Goal: Task Accomplishment & Management: Use online tool/utility

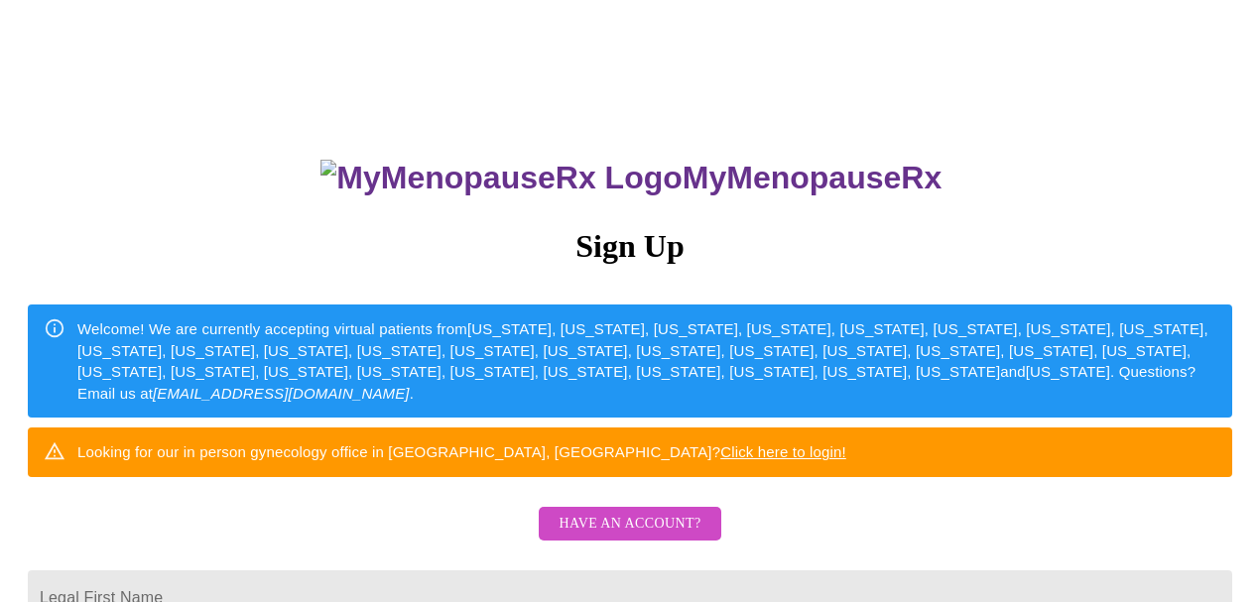
click at [656, 537] on span "Have an account?" at bounding box center [629, 524] width 142 height 25
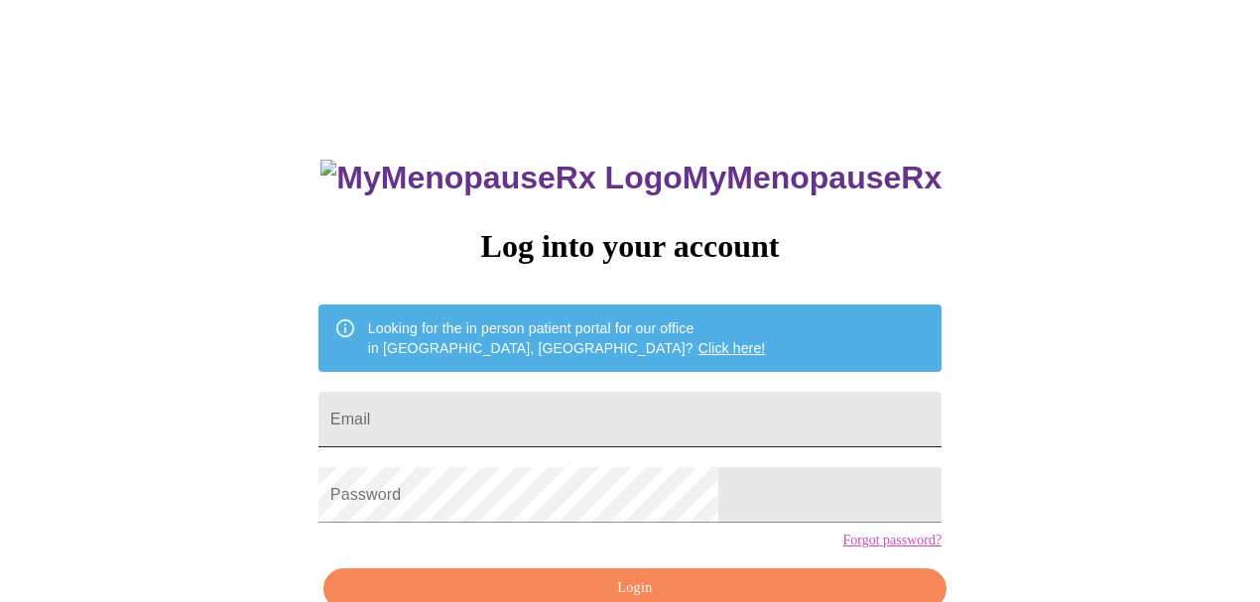
click at [562, 417] on input "Email" at bounding box center [629, 420] width 623 height 56
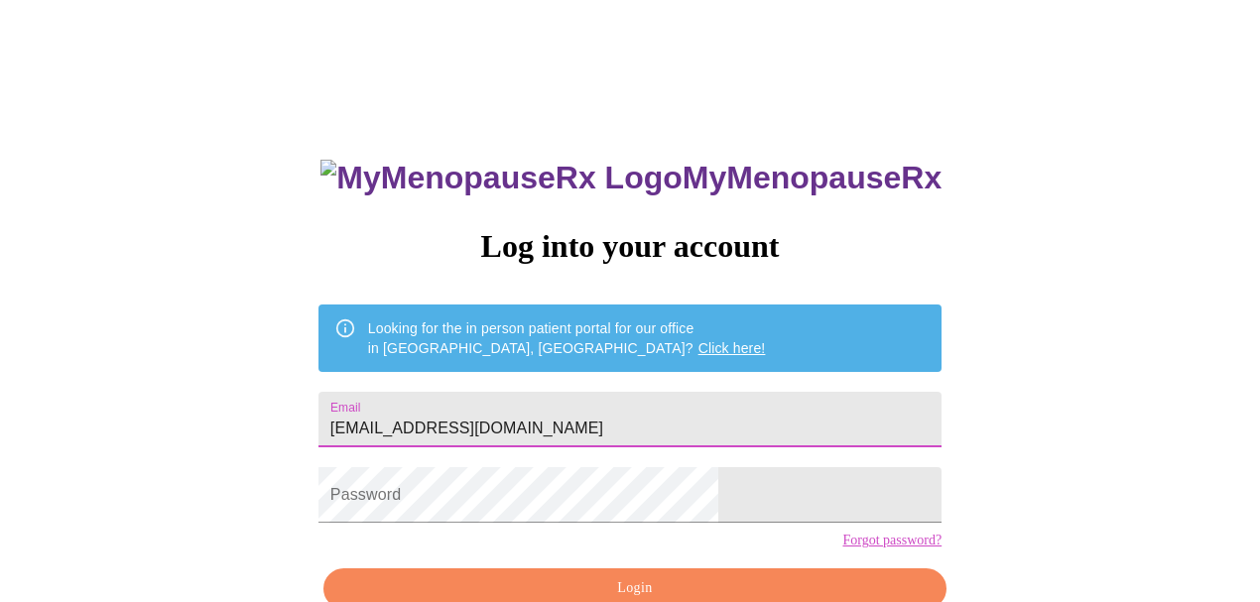
type input "[EMAIL_ADDRESS][DOMAIN_NAME]"
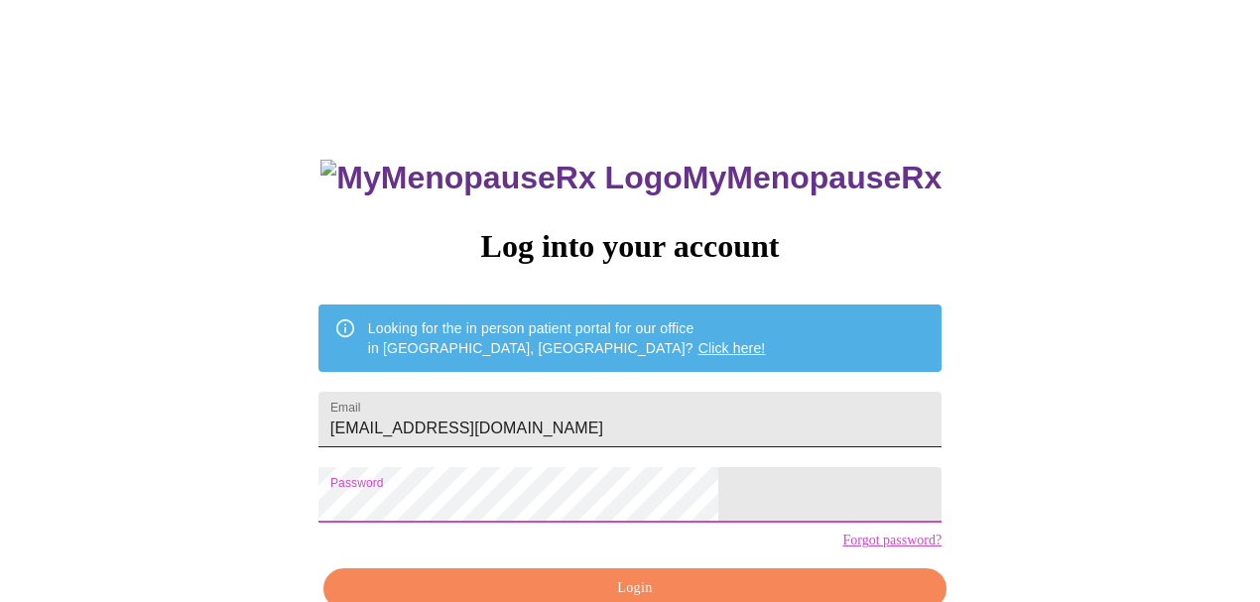
click at [734, 416] on input "[EMAIL_ADDRESS][DOMAIN_NAME]" at bounding box center [629, 420] width 623 height 56
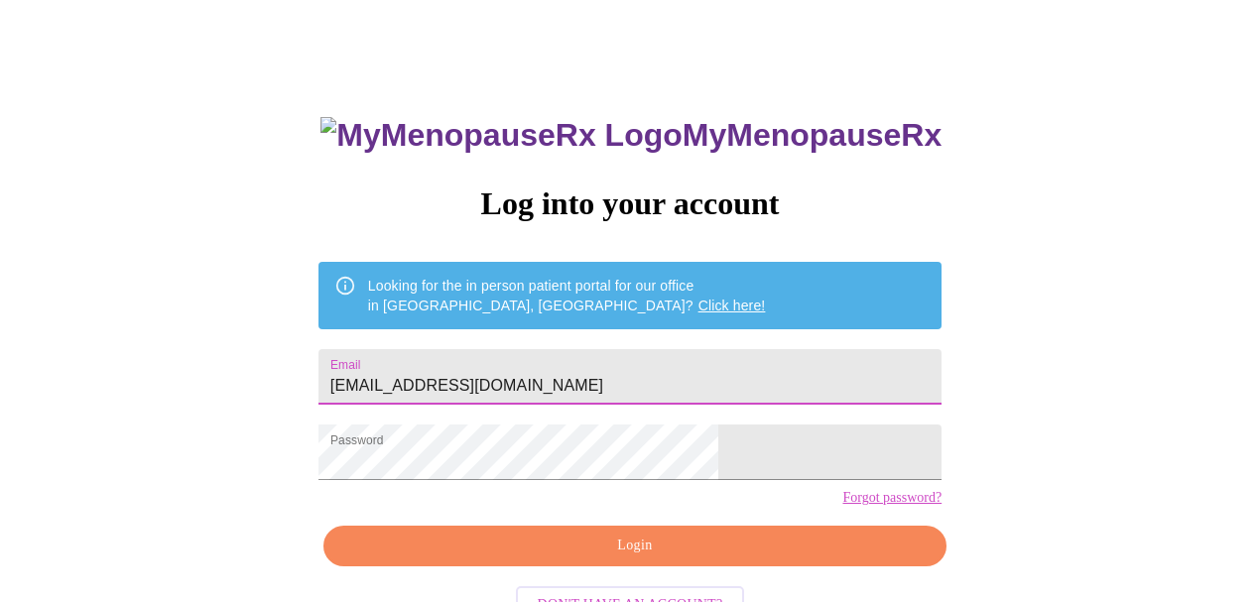
scroll to position [65, 0]
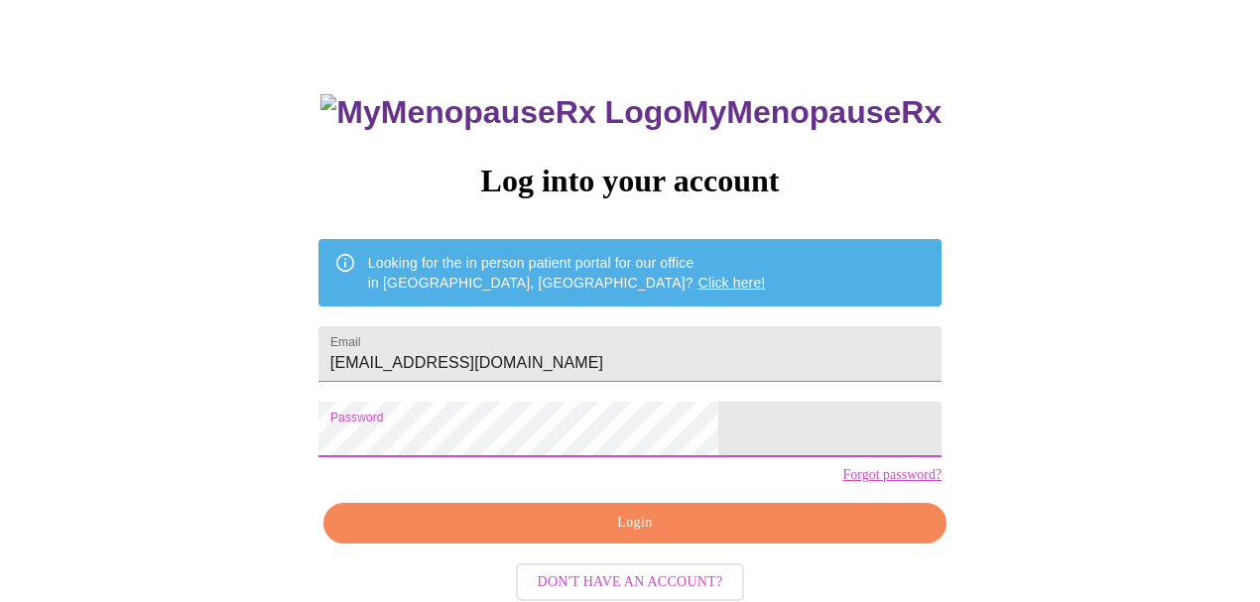
click at [628, 536] on span "Login" at bounding box center [634, 523] width 577 height 25
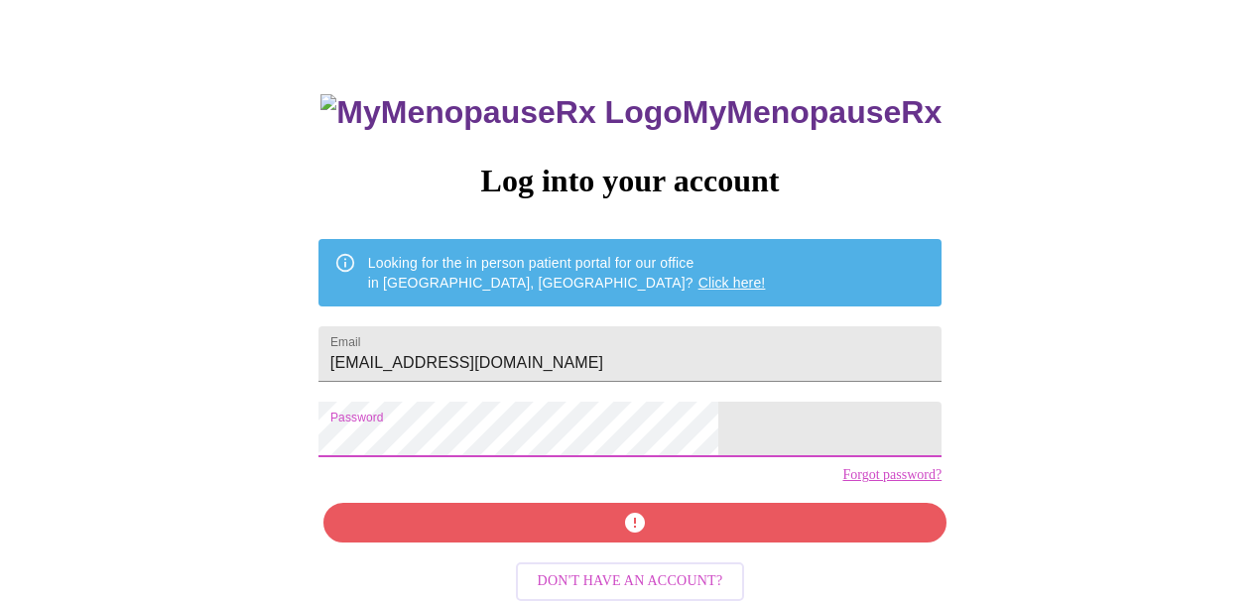
click at [427, 448] on div "MyMenopauseRx Log into your account Looking for the in person patient portal fo…" at bounding box center [630, 363] width 663 height 602
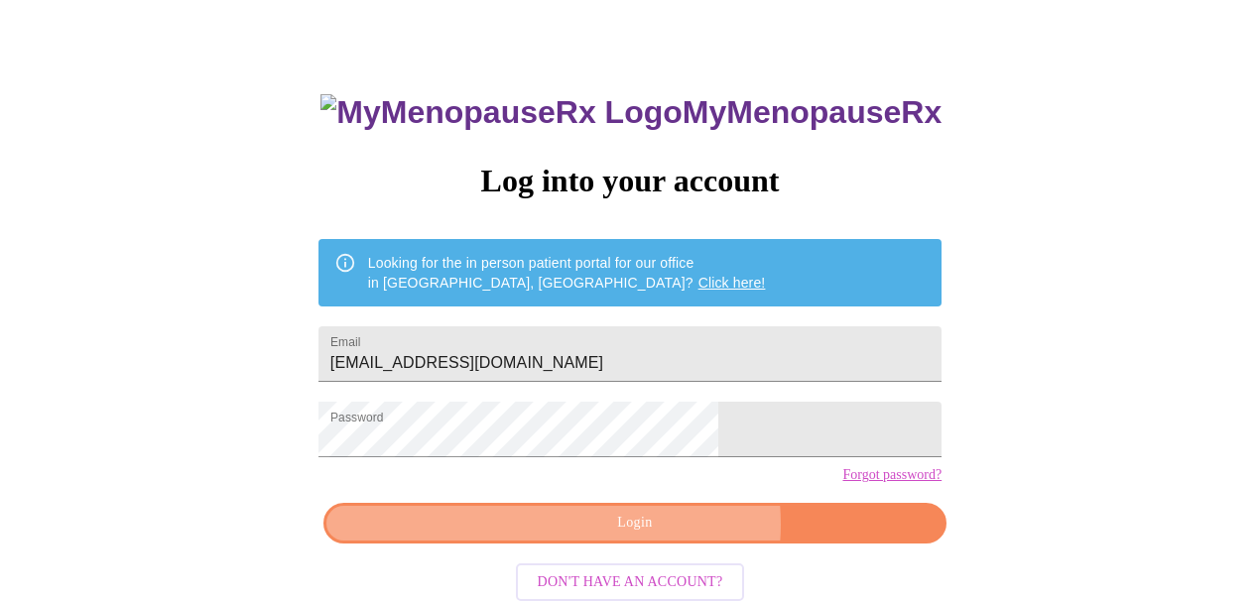
click at [663, 536] on span "Login" at bounding box center [634, 523] width 577 height 25
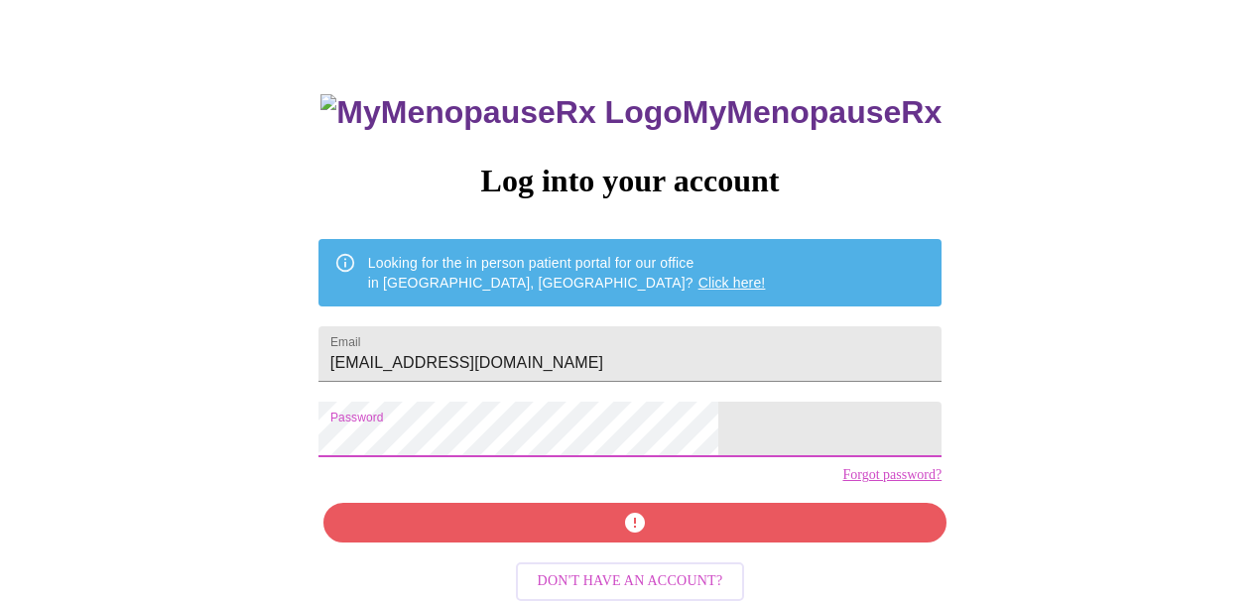
click at [426, 448] on div "MyMenopauseRx Log into your account Looking for the in person patient portal fo…" at bounding box center [630, 363] width 663 height 602
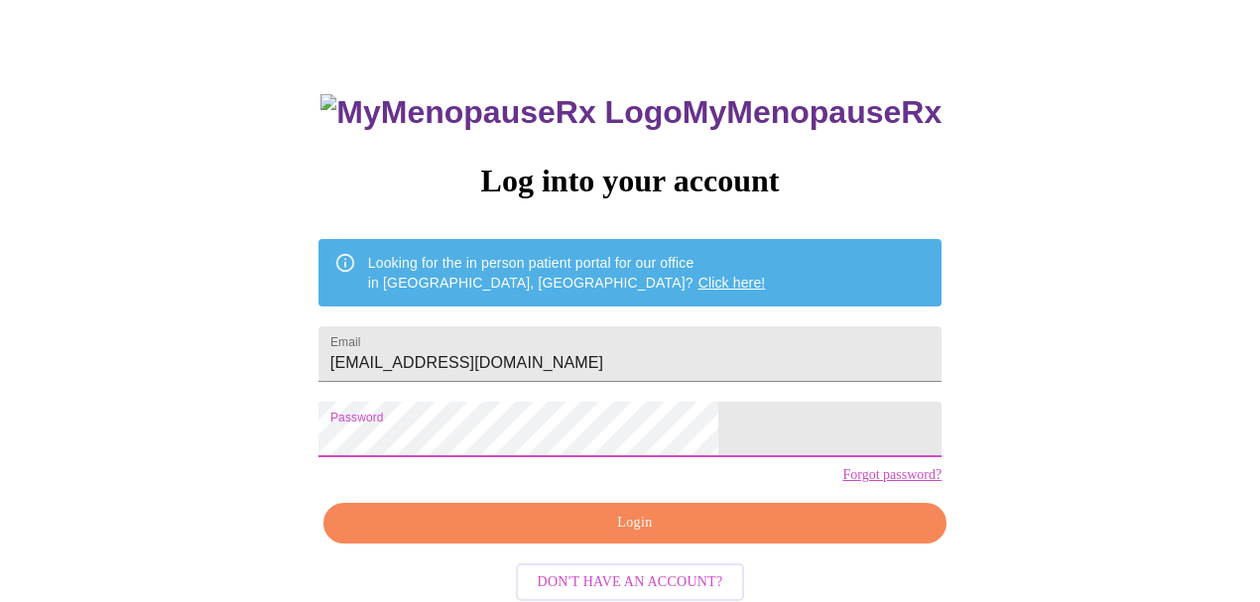
click at [632, 536] on span "Login" at bounding box center [634, 523] width 577 height 25
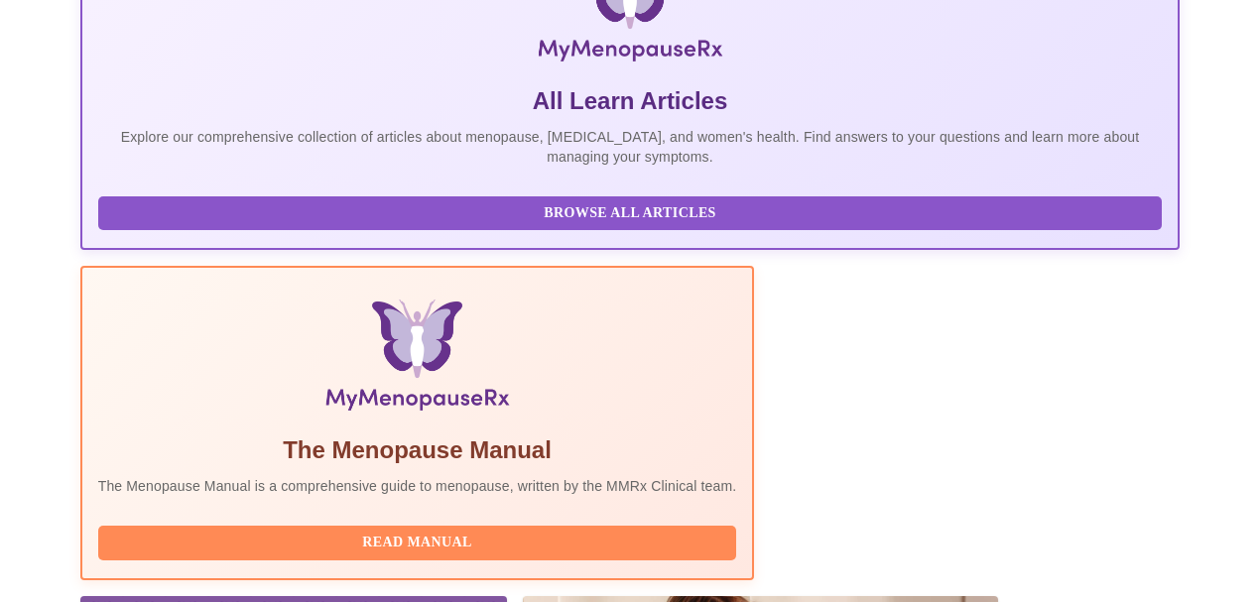
scroll to position [529, 0]
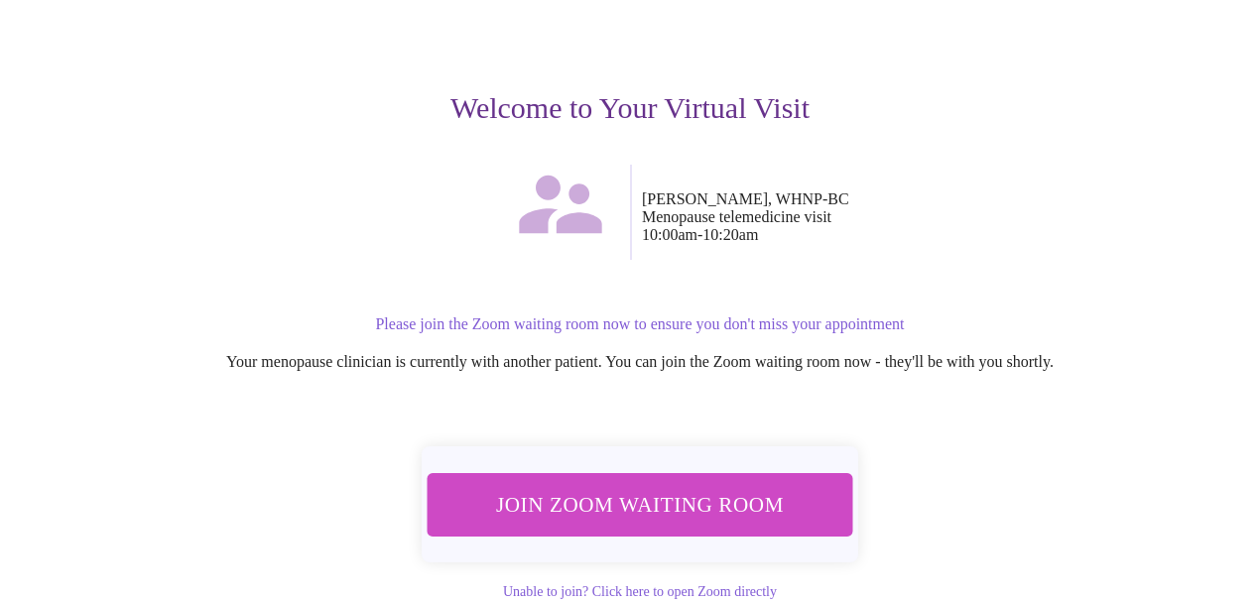
scroll to position [252, 0]
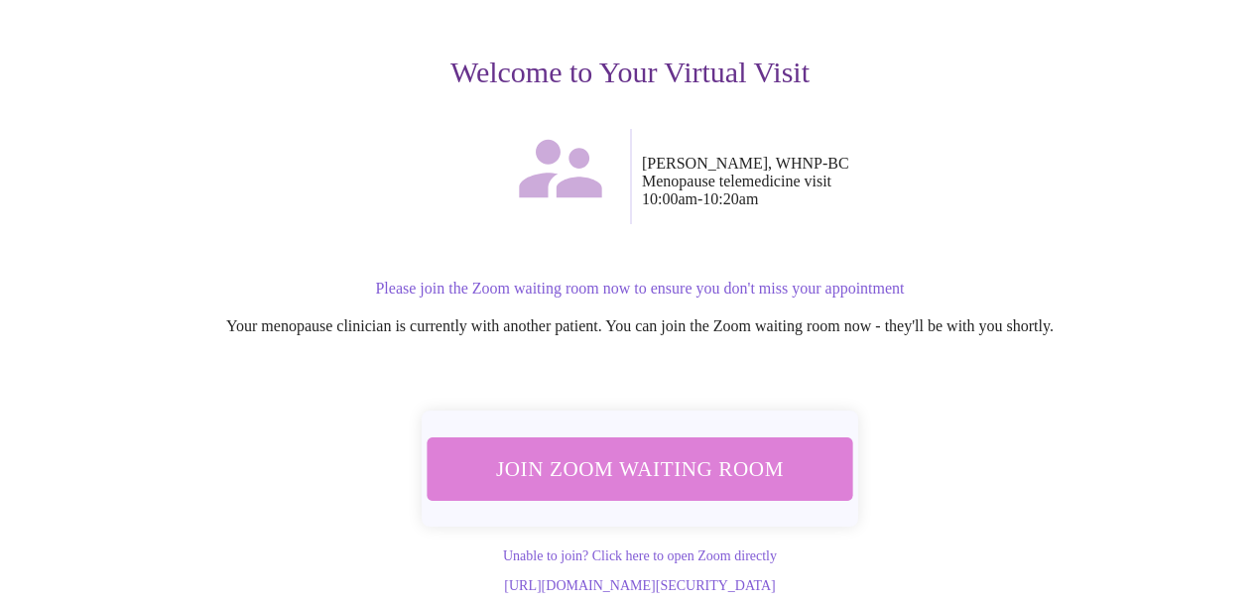
click at [649, 450] on span "Join Zoom Waiting Room" at bounding box center [639, 468] width 373 height 37
